Goal: Use online tool/utility: Utilize a website feature to perform a specific function

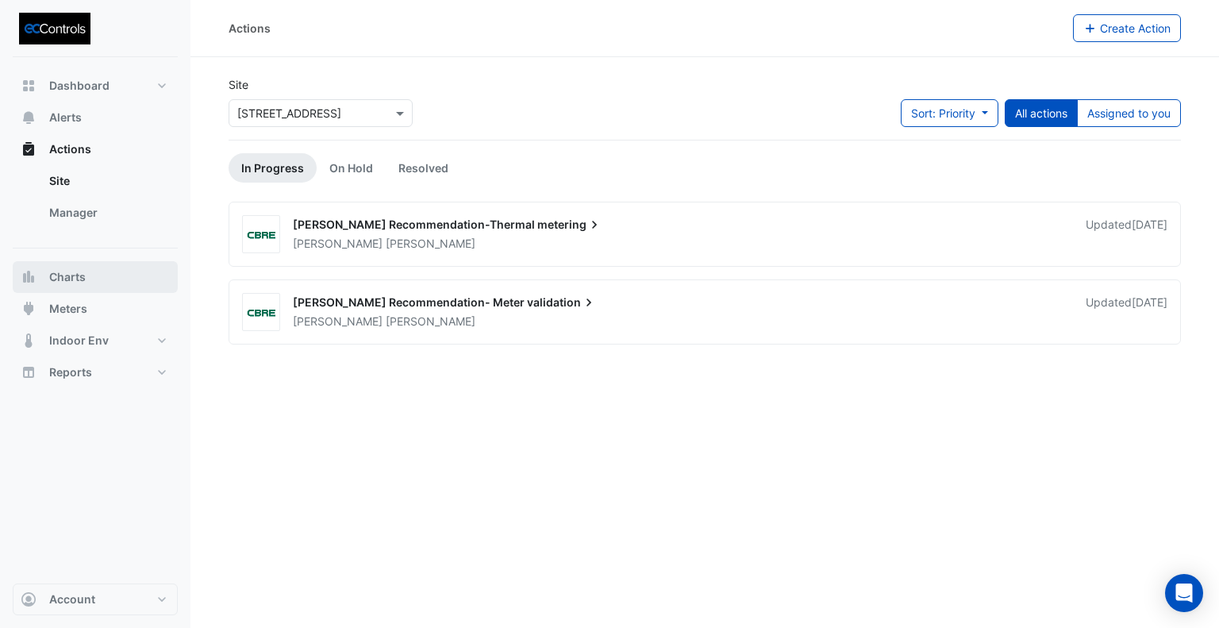
click at [67, 278] on span "Charts" at bounding box center [67, 277] width 36 height 16
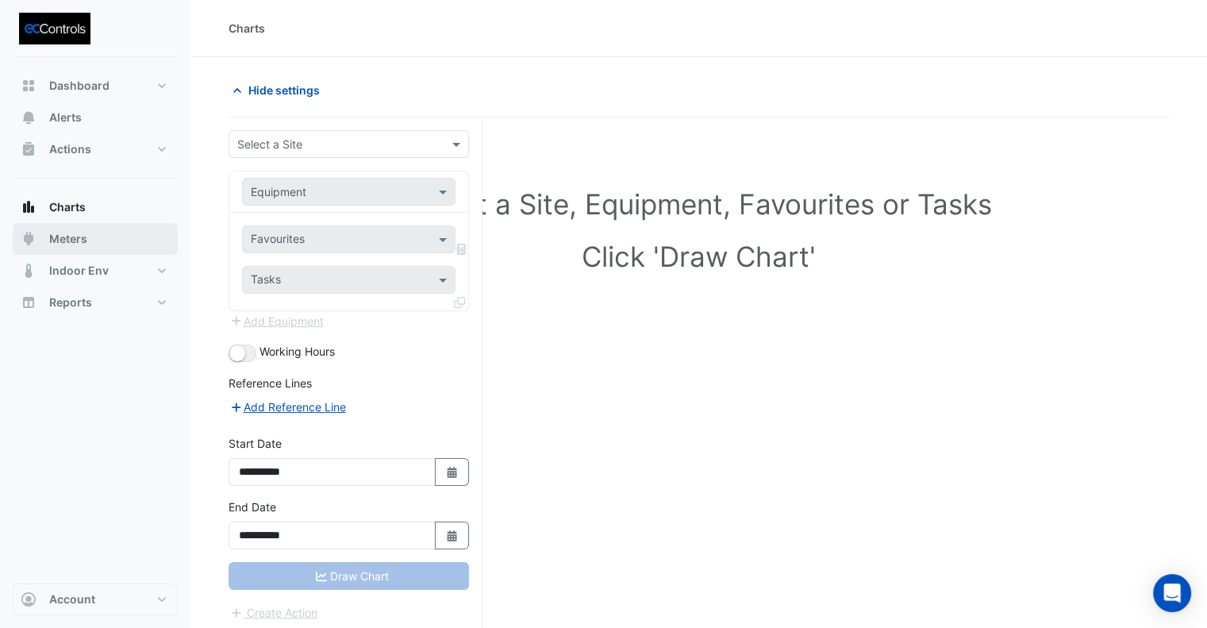
click at [79, 239] on span "Meters" at bounding box center [68, 239] width 38 height 16
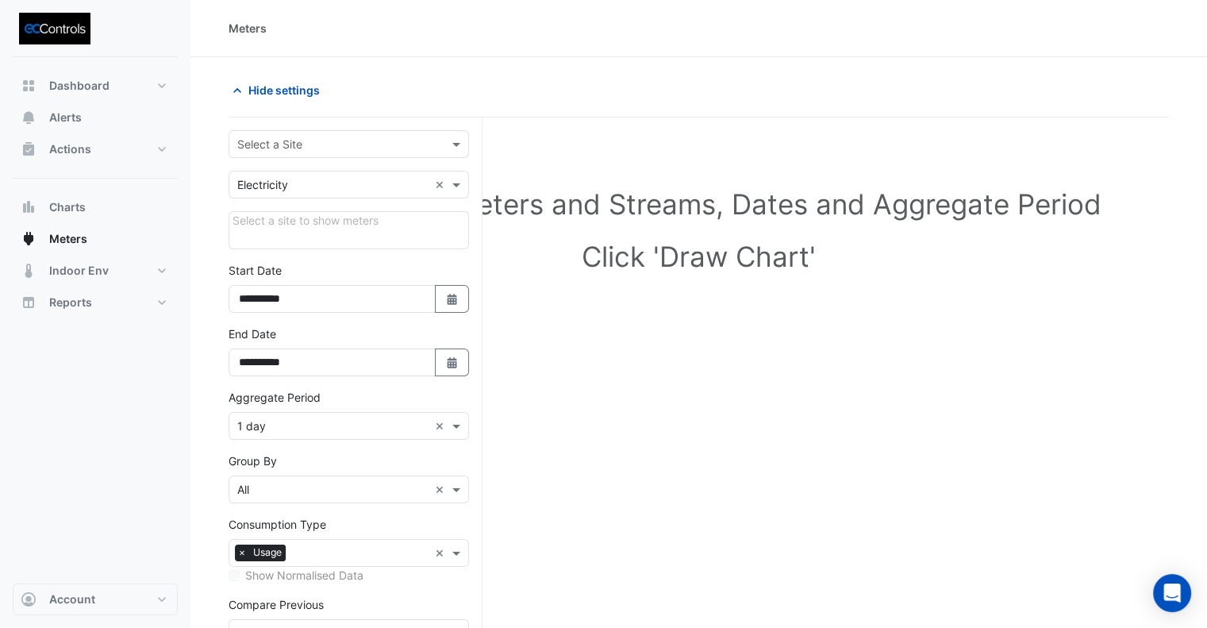
click at [270, 153] on div "Select a Site" at bounding box center [349, 144] width 240 height 28
click at [281, 179] on span "[STREET_ADDRESS]" at bounding box center [294, 177] width 104 height 13
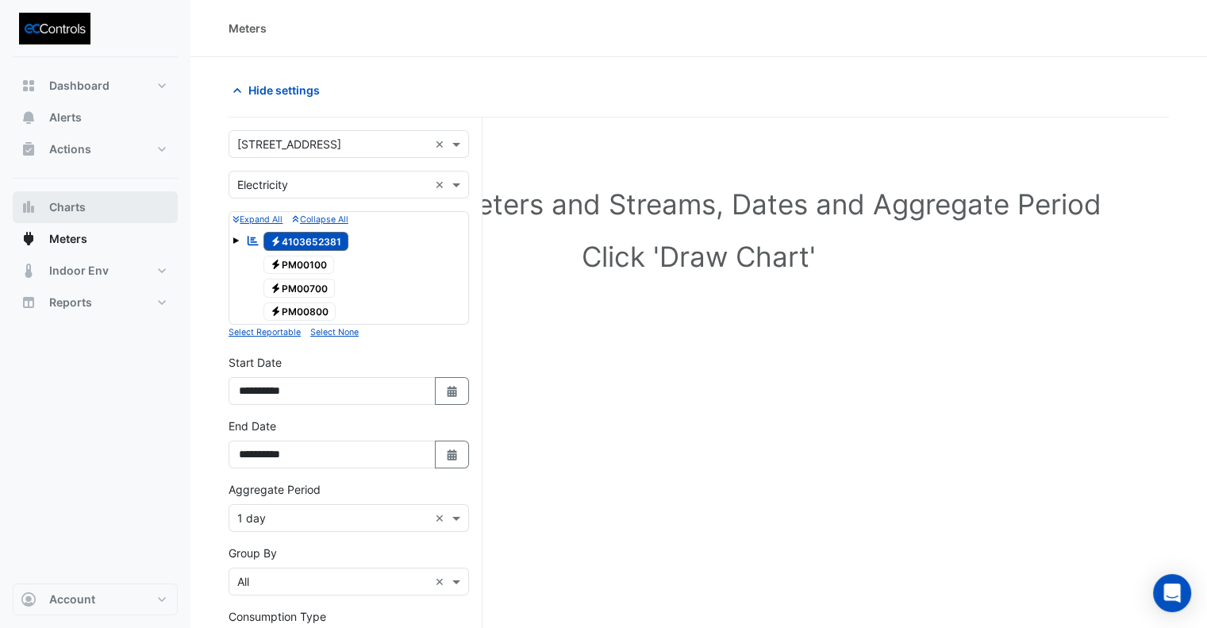
click at [67, 212] on span "Charts" at bounding box center [67, 207] width 36 height 16
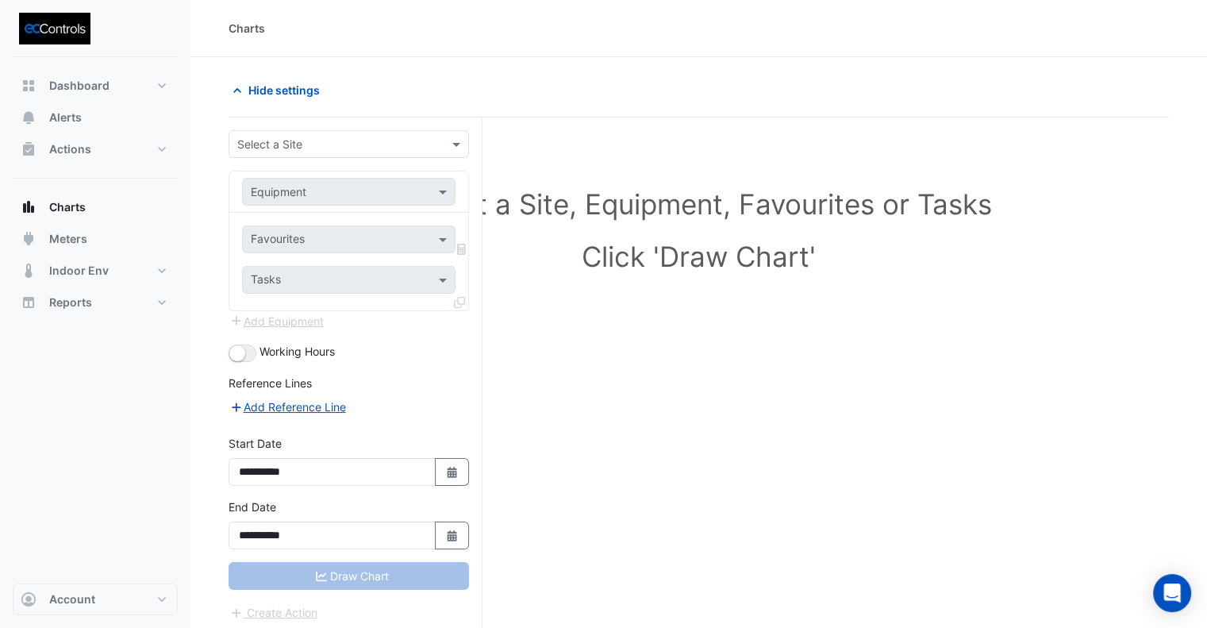
click at [300, 148] on input "text" at bounding box center [332, 144] width 191 height 17
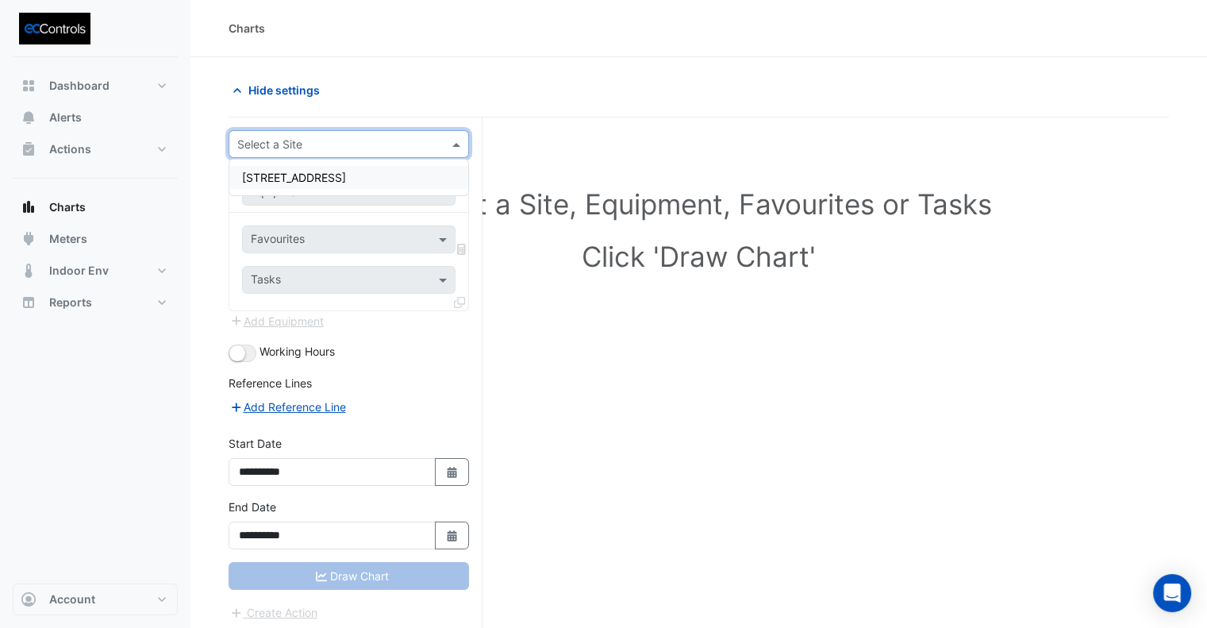
click at [300, 161] on div "[STREET_ADDRESS]" at bounding box center [348, 177] width 239 height 36
click at [302, 175] on span "[STREET_ADDRESS]" at bounding box center [294, 177] width 104 height 13
click at [299, 193] on input "text" at bounding box center [333, 192] width 164 height 17
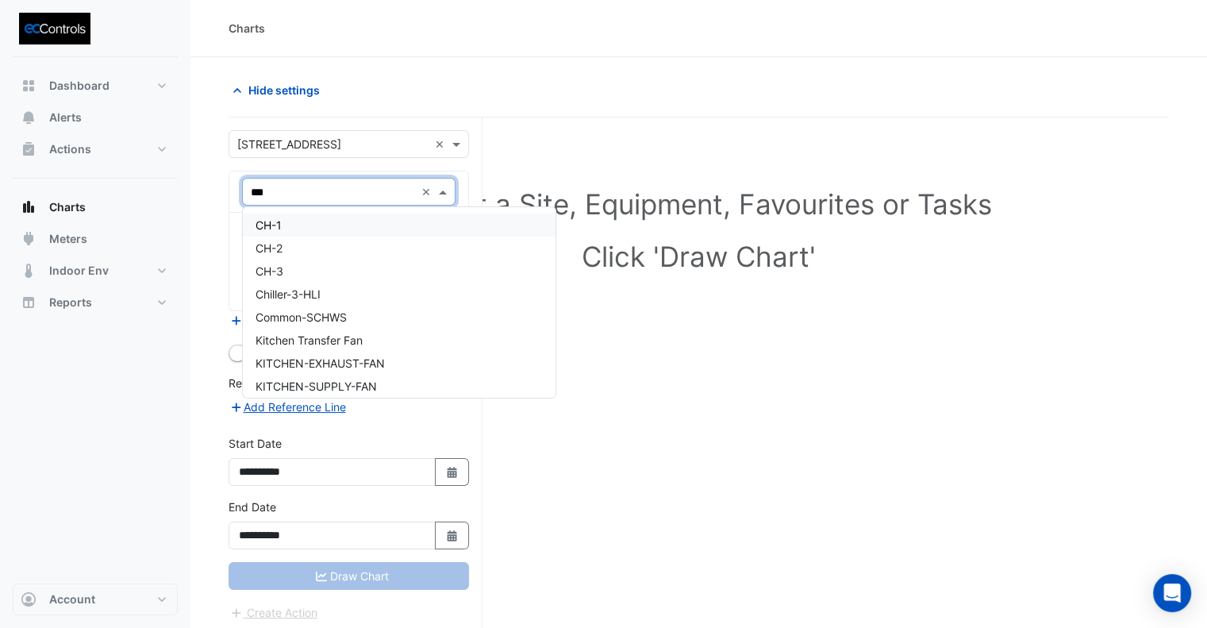
type input "****"
click at [301, 271] on span "PCHWP-03" at bounding box center [284, 270] width 59 height 13
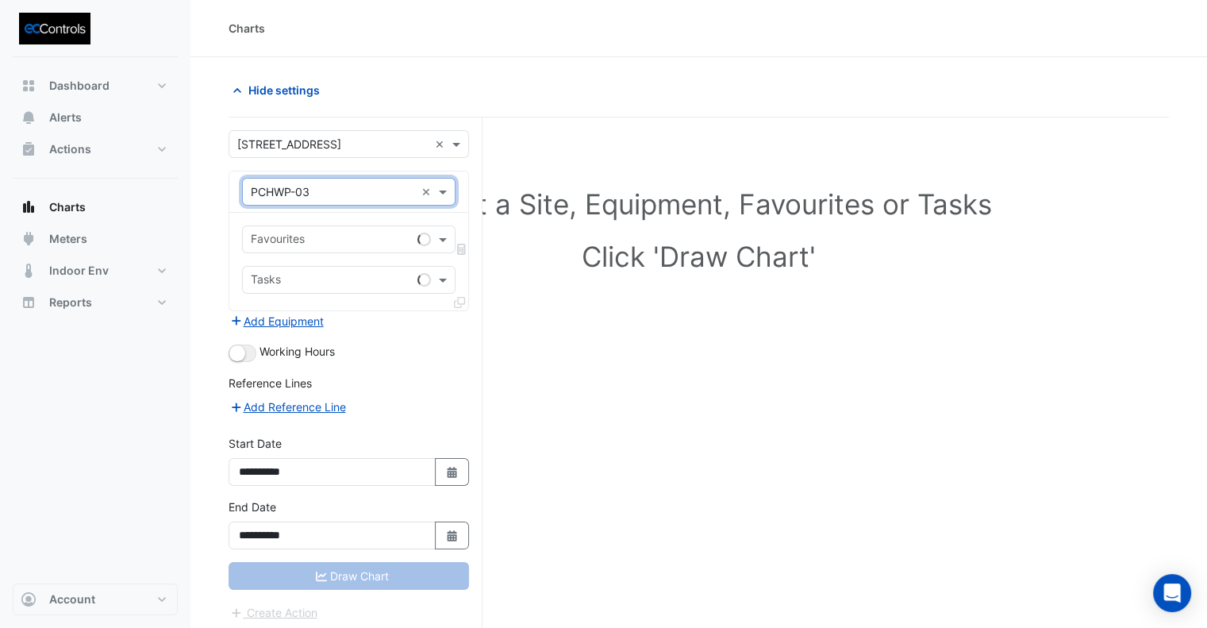
click at [304, 240] on input "text" at bounding box center [331, 240] width 160 height 17
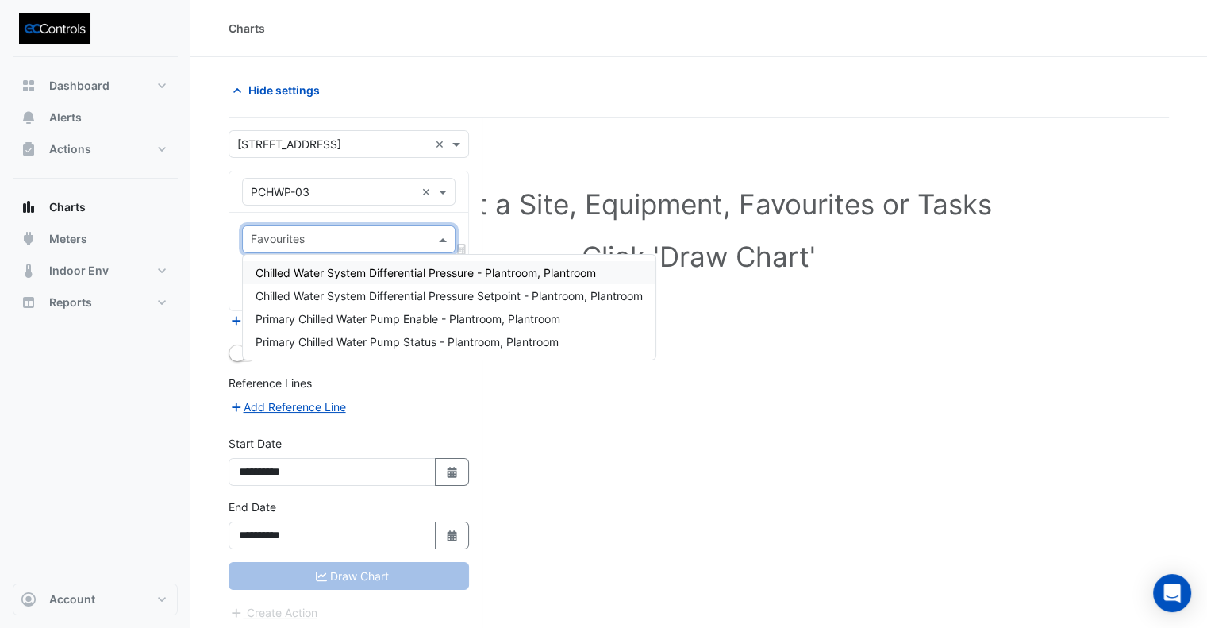
click at [423, 275] on span "Chilled Water System Differential Pressure - Plantroom, Plantroom" at bounding box center [425, 272] width 340 height 13
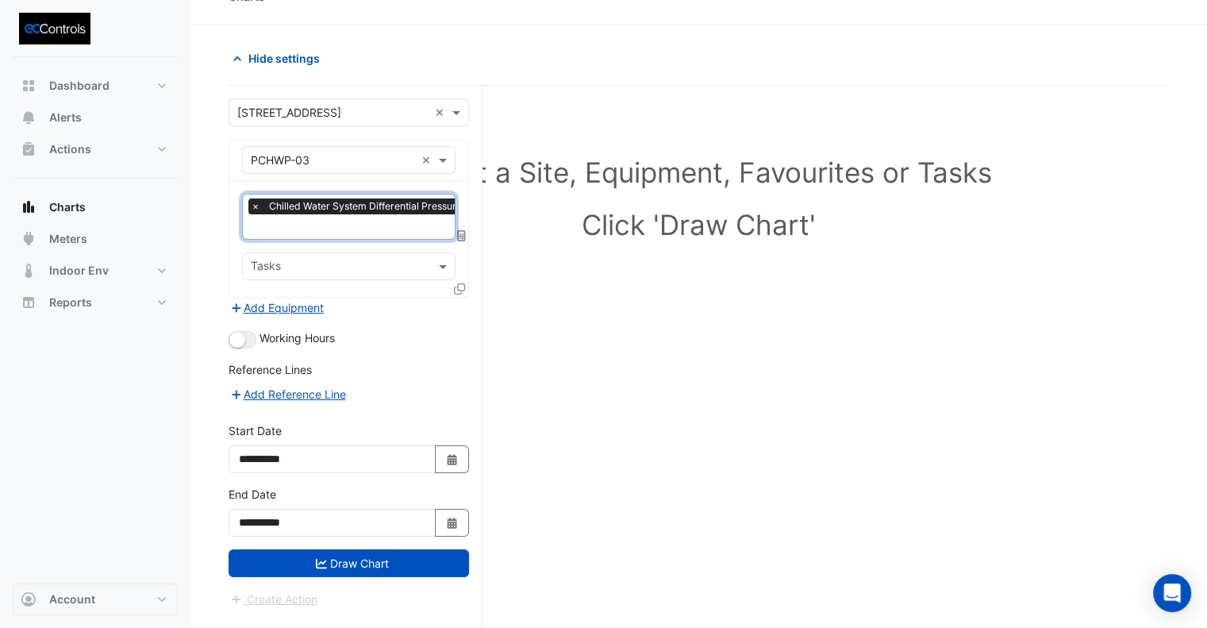
scroll to position [60, 0]
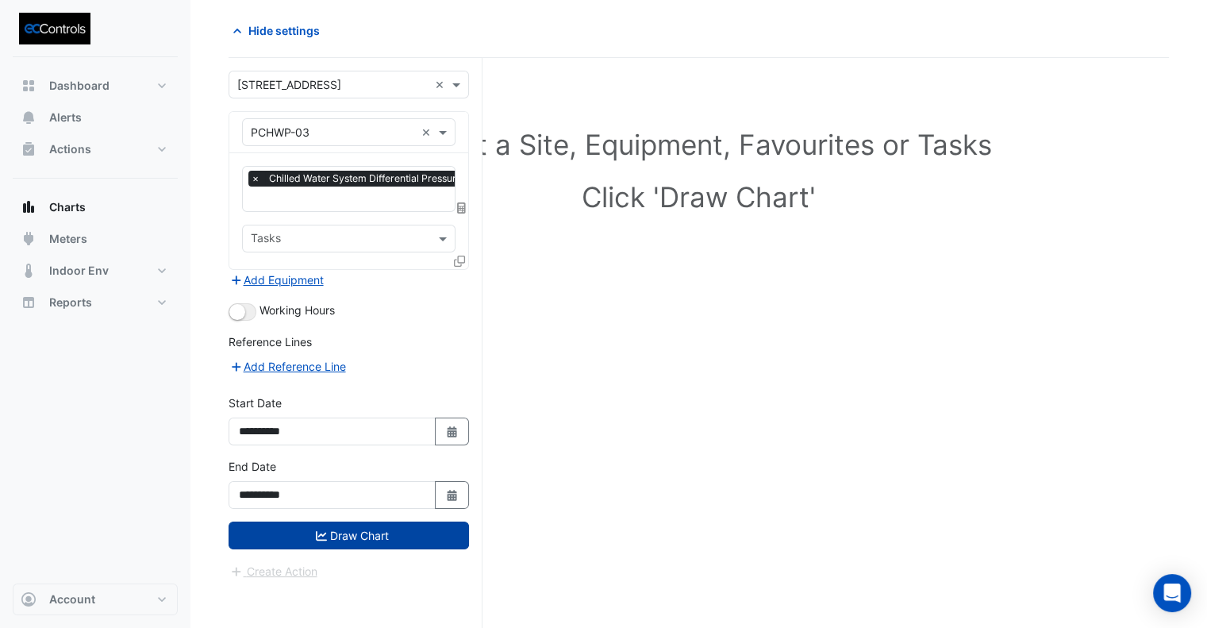
click at [383, 526] on button "Draw Chart" at bounding box center [349, 535] width 240 height 28
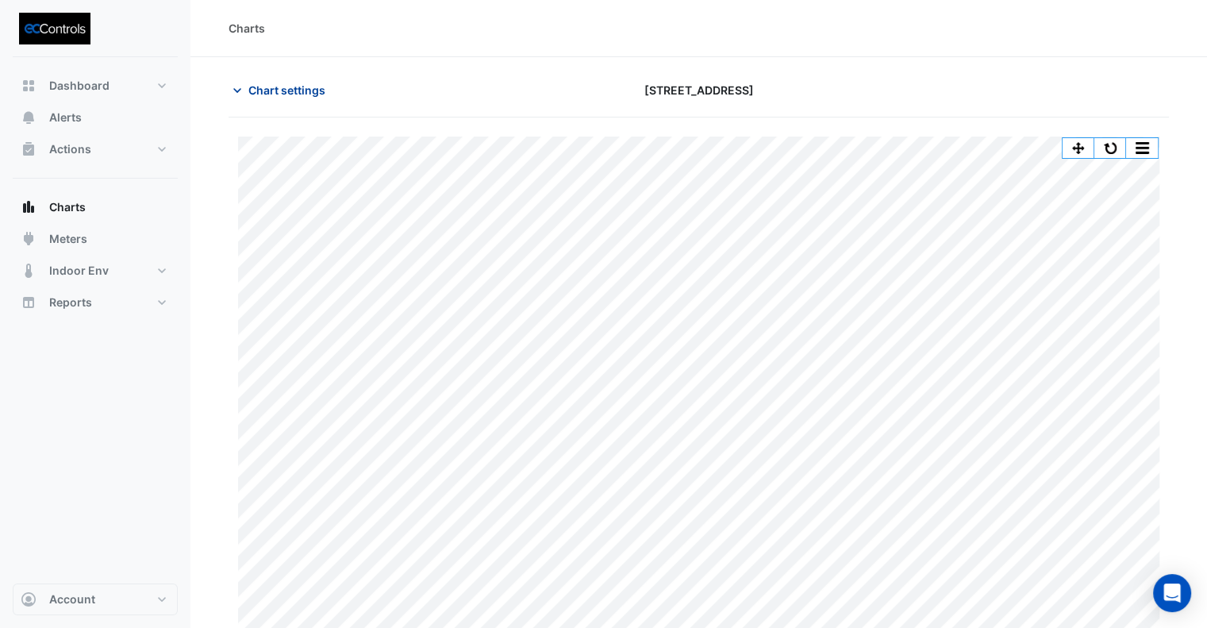
click at [269, 88] on span "Chart settings" at bounding box center [286, 90] width 77 height 17
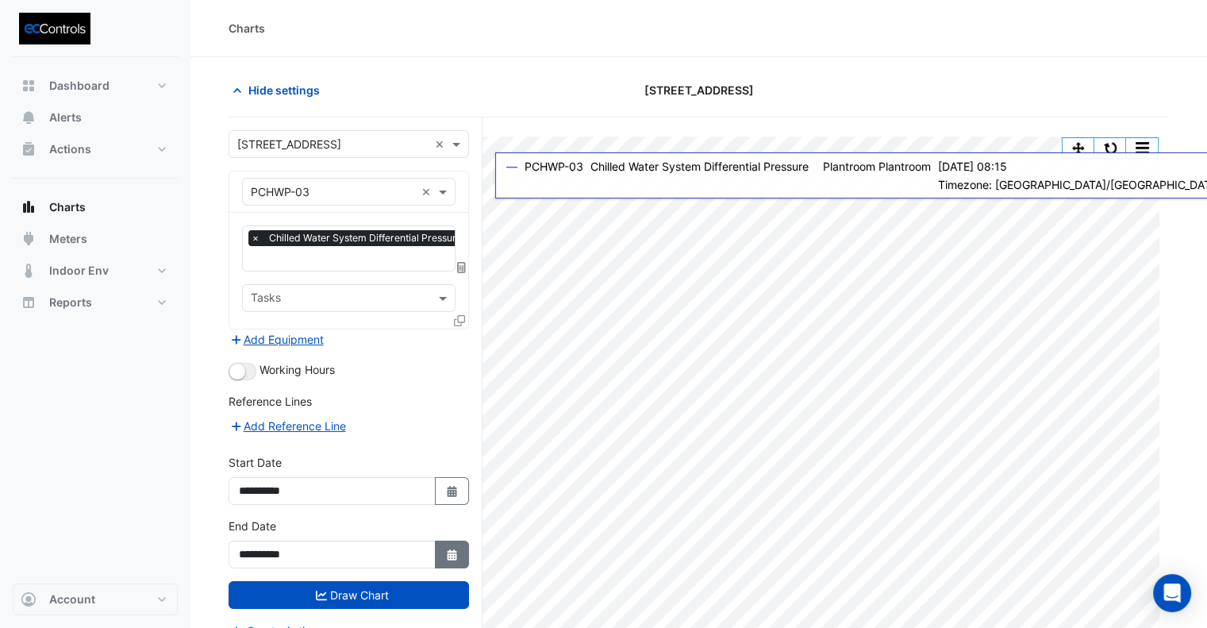
click at [459, 552] on button "Select Date" at bounding box center [452, 554] width 35 height 28
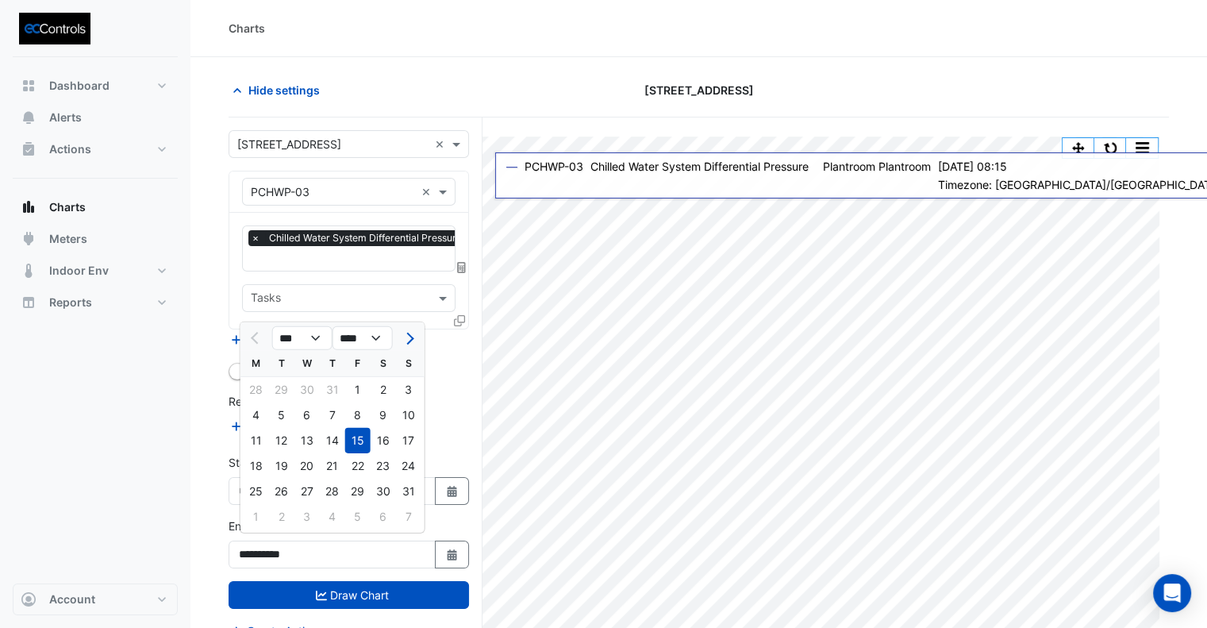
click at [355, 450] on div "15" at bounding box center [357, 440] width 25 height 25
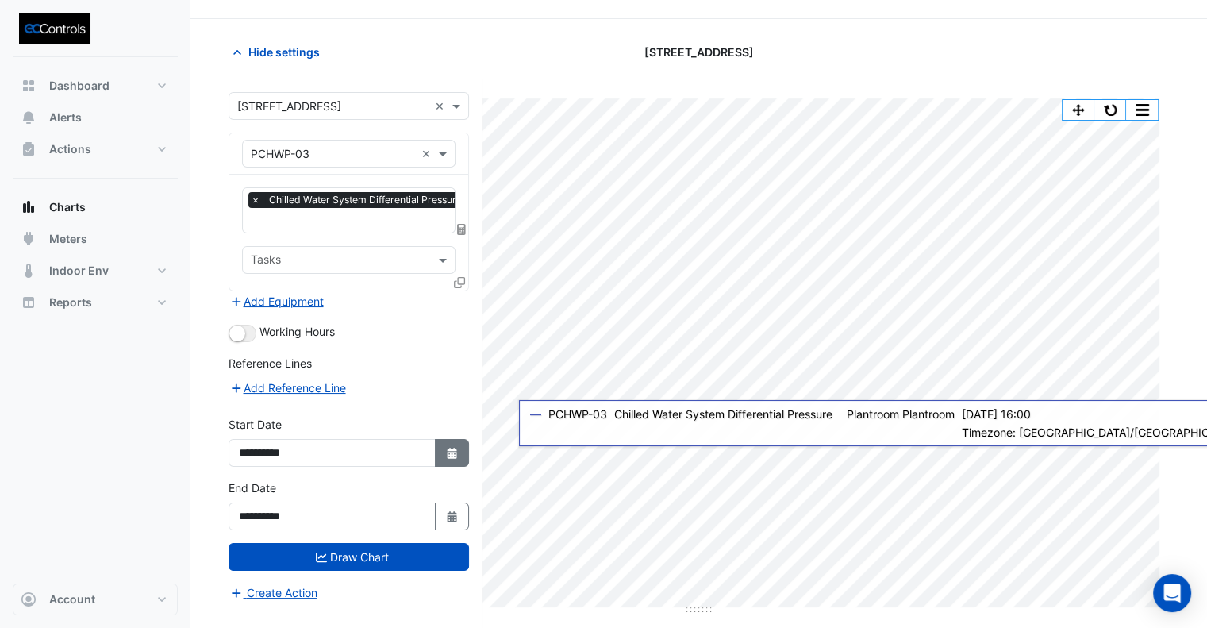
scroll to position [60, 0]
